Goal: Task Accomplishment & Management: Use online tool/utility

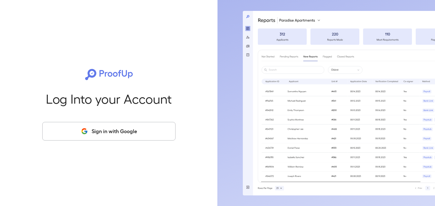
click at [126, 137] on button "Sign in with Google" at bounding box center [108, 131] width 133 height 19
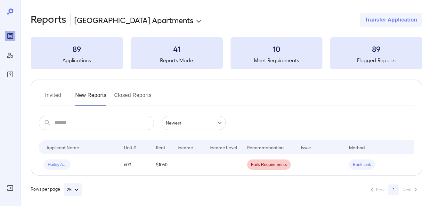
click at [150, 23] on body "**********" at bounding box center [215, 103] width 430 height 206
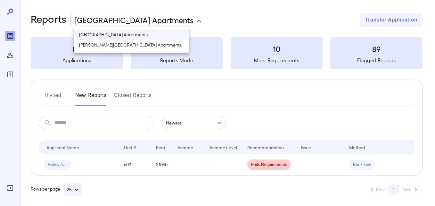
click at [167, 48] on li "[PERSON_NAME][GEOGRAPHIC_DATA] Apartments" at bounding box center [131, 45] width 115 height 10
type input "**********"
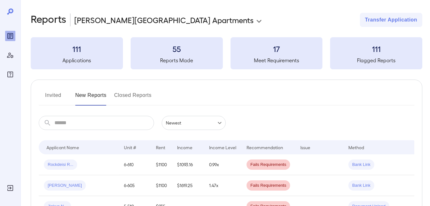
scroll to position [32, 0]
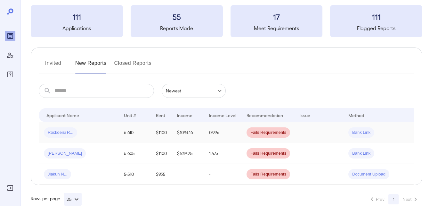
click at [88, 130] on div "Rockdeisi R..." at bounding box center [79, 132] width 70 height 10
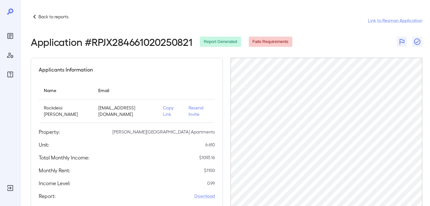
click at [166, 112] on p "Copy Link" at bounding box center [170, 110] width 15 height 13
click at [37, 17] on icon at bounding box center [35, 17] width 8 height 8
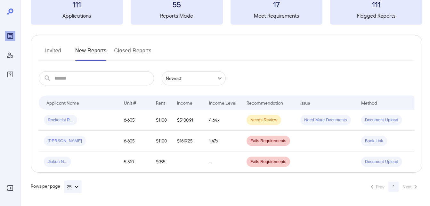
scroll to position [0, 26]
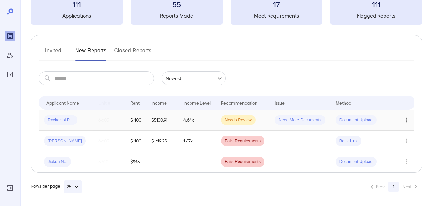
click at [410, 117] on button "Row Actions" at bounding box center [407, 120] width 10 height 10
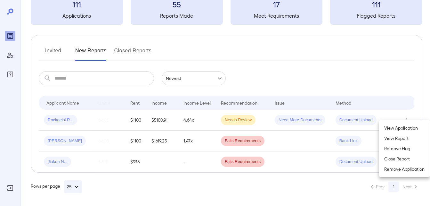
click at [397, 148] on li "Remove Flag" at bounding box center [404, 148] width 51 height 10
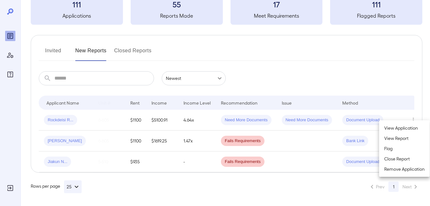
click at [395, 158] on li "Close Report" at bounding box center [404, 159] width 51 height 10
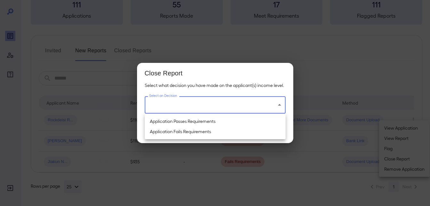
drag, startPoint x: 245, startPoint y: 108, endPoint x: 233, endPoint y: 116, distance: 15.0
click at [245, 107] on body "**********" at bounding box center [215, 58] width 430 height 206
click at [183, 123] on li "Application Passes Requirements" at bounding box center [215, 121] width 141 height 10
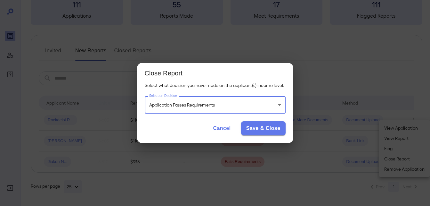
type input "**********"
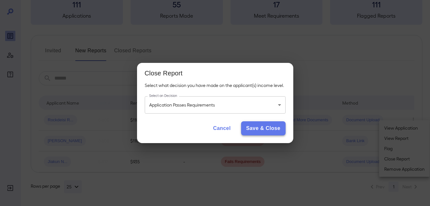
click at [263, 129] on button "Save & Close" at bounding box center [263, 128] width 45 height 14
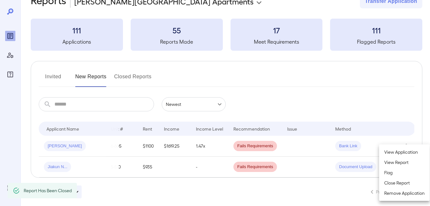
scroll to position [29, 0]
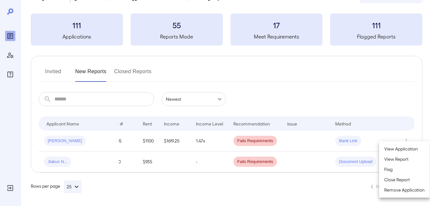
click at [122, 67] on div at bounding box center [215, 103] width 430 height 206
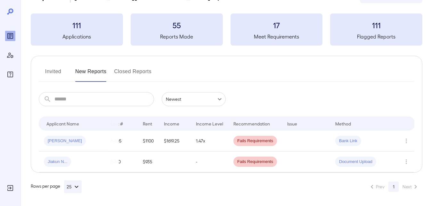
click at [138, 67] on button "Closed Reports" at bounding box center [132, 73] width 37 height 15
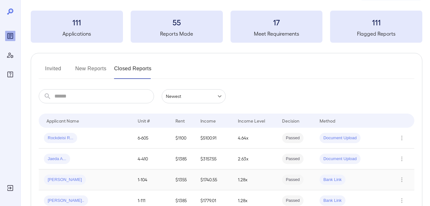
scroll to position [64, 0]
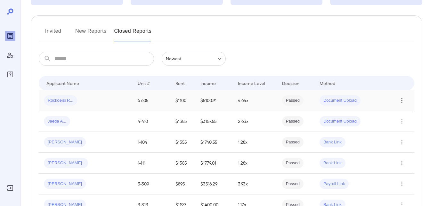
click at [401, 102] on icon "Row Actions" at bounding box center [402, 100] width 7 height 8
click at [65, 100] on div at bounding box center [215, 103] width 430 height 206
drag, startPoint x: 146, startPoint y: 104, endPoint x: 164, endPoint y: 105, distance: 17.4
drag, startPoint x: 164, startPoint y: 105, endPoint x: 268, endPoint y: 104, distance: 103.8
click at [265, 104] on td "4.64x" at bounding box center [255, 100] width 44 height 21
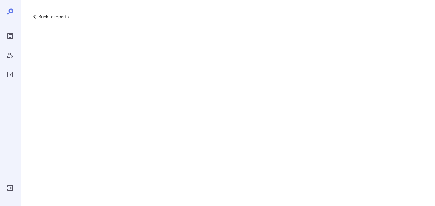
click at [331, 99] on div "Back to reports" at bounding box center [217, 103] width 435 height 206
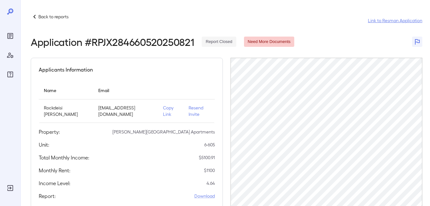
click at [376, 19] on link "Link to Resman Application" at bounding box center [395, 20] width 54 height 6
